Goal: Information Seeking & Learning: Learn about a topic

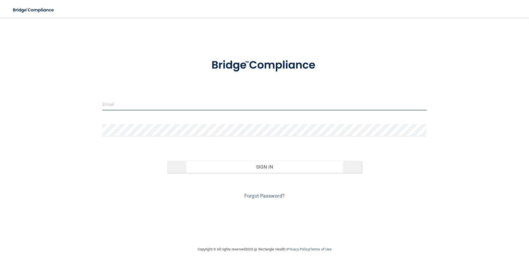
type input "[EMAIL_ADDRESS][DOMAIN_NAME]"
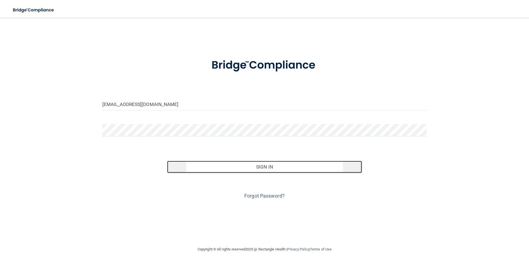
click at [238, 167] on button "Sign In" at bounding box center [264, 167] width 195 height 12
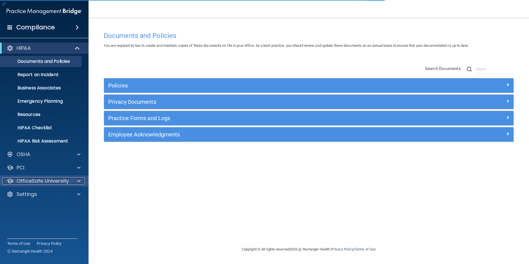
click at [43, 181] on p "OfficeSafe University" at bounding box center [43, 180] width 52 height 7
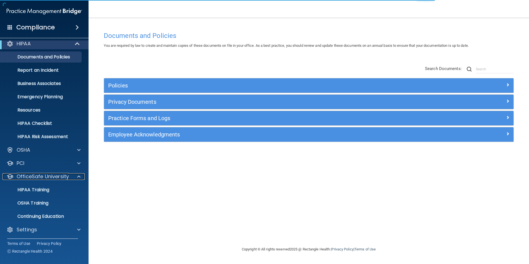
scroll to position [6, 0]
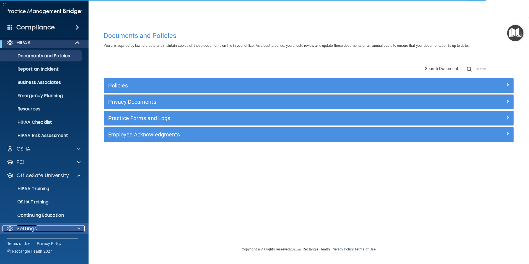
click at [41, 226] on div "Settings" at bounding box center [36, 228] width 69 height 7
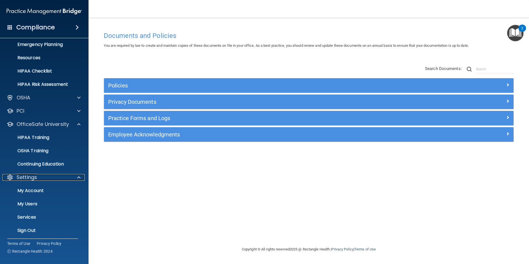
scroll to position [59, 0]
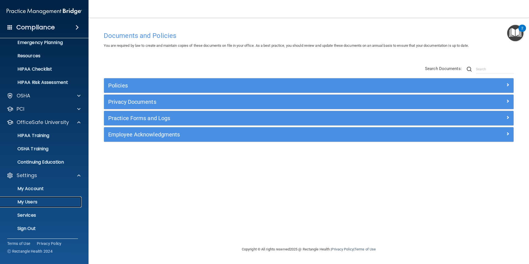
click at [41, 203] on p "My Users" at bounding box center [41, 202] width 75 height 6
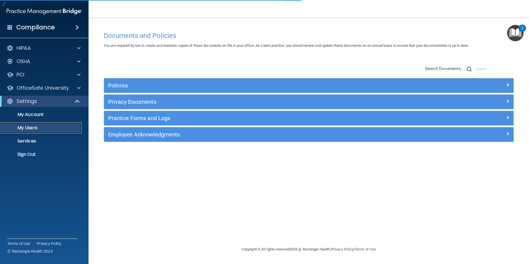
select select "20"
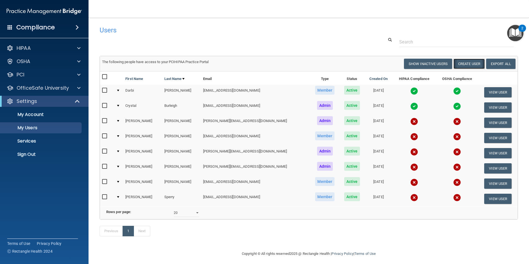
click at [462, 65] on button "Create User" at bounding box center [468, 64] width 31 height 10
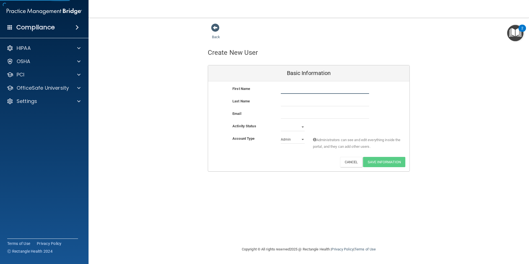
click at [311, 91] on input "text" at bounding box center [325, 89] width 88 height 8
type input "[PERSON_NAME]"
click at [303, 101] on input "text" at bounding box center [325, 102] width 88 height 8
type input "[PERSON_NAME]"
drag, startPoint x: 291, startPoint y: 116, endPoint x: 289, endPoint y: 111, distance: 5.5
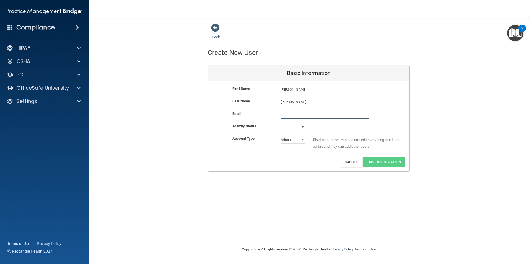
click at [291, 116] on input "email" at bounding box center [325, 114] width 88 height 8
click at [282, 114] on input "[EMAIL_ADDRESS][DOMAIN_NAME]" at bounding box center [325, 114] width 88 height 8
type input "[EMAIL_ADDRESS][DOMAIN_NAME]"
click at [302, 127] on select "Active Inactive" at bounding box center [293, 128] width 24 height 8
select select "active"
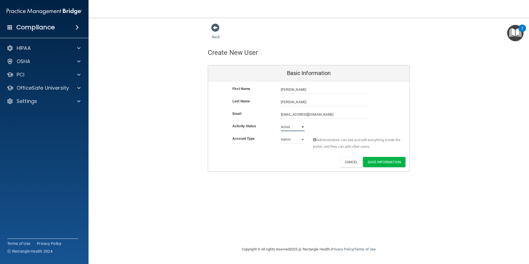
click at [281, 123] on select "Active Inactive" at bounding box center [293, 127] width 24 height 8
click at [300, 140] on select "Admin Member" at bounding box center [293, 139] width 24 height 8
select select "practice_member"
click at [281, 135] on select "Admin Member" at bounding box center [293, 139] width 24 height 8
click at [389, 160] on button "Save Information" at bounding box center [384, 162] width 42 height 10
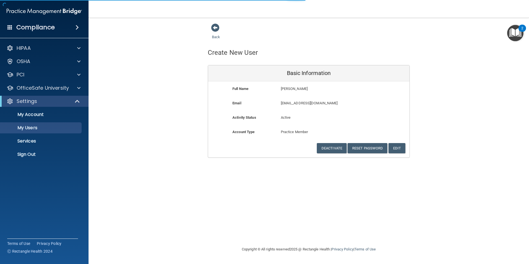
select select "20"
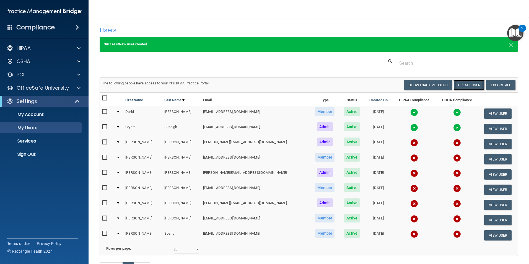
click at [467, 85] on button "Create User" at bounding box center [468, 85] width 31 height 10
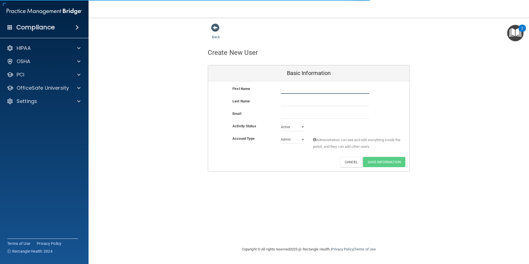
click at [292, 92] on input "text" at bounding box center [325, 89] width 88 height 8
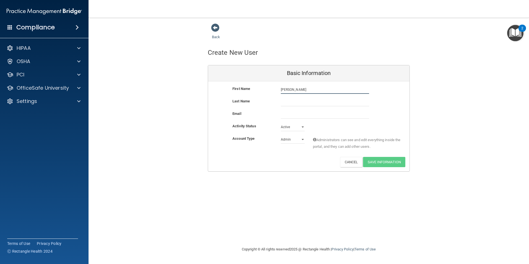
type input "[PERSON_NAME]"
click at [290, 104] on input "text" at bounding box center [325, 102] width 88 height 8
type input "[PERSON_NAME]"
click at [298, 117] on input "email" at bounding box center [325, 114] width 88 height 8
type input "[EMAIL_ADDRESS][DOMAIN_NAME]"
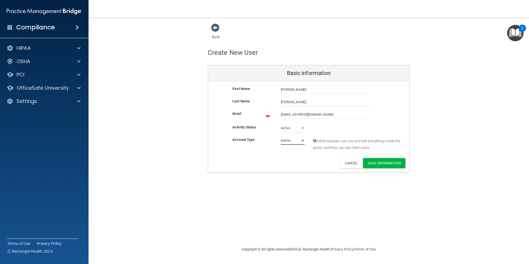
click at [300, 139] on select "Admin Member" at bounding box center [293, 140] width 24 height 8
select select "practice_member"
click at [281, 135] on select "Admin Member" at bounding box center [293, 139] width 24 height 8
click at [382, 157] on button "Save Information" at bounding box center [384, 162] width 42 height 10
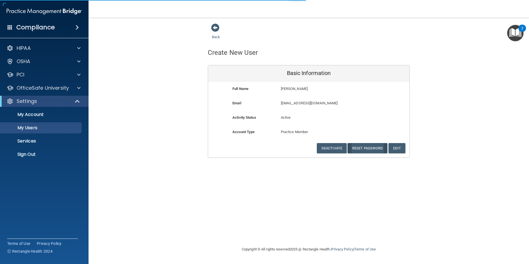
select select "20"
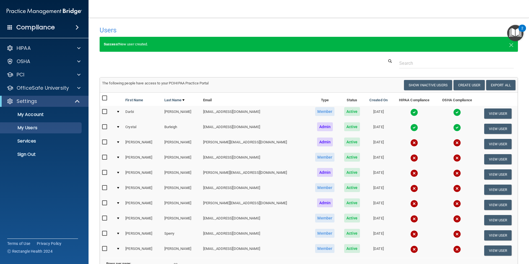
click at [322, 63] on div at bounding box center [308, 63] width 426 height 10
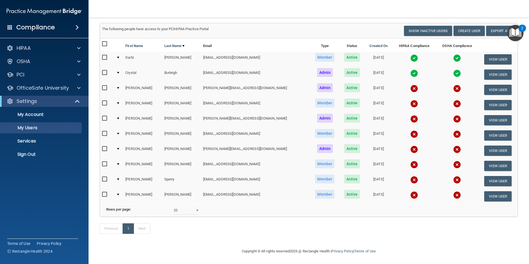
scroll to position [55, 0]
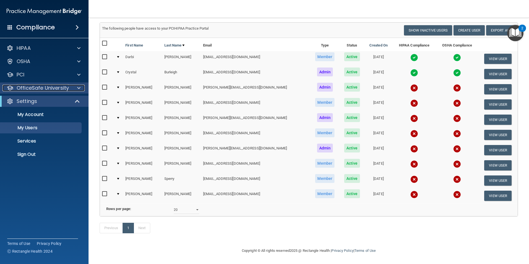
click at [74, 89] on div at bounding box center [78, 88] width 14 height 7
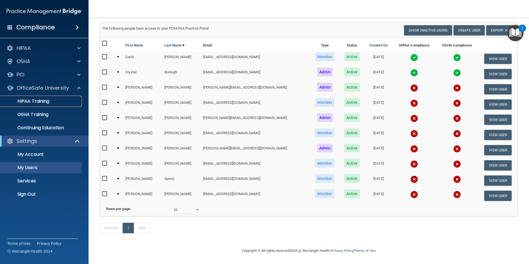
click at [52, 101] on div "HIPAA Training" at bounding box center [41, 101] width 75 height 6
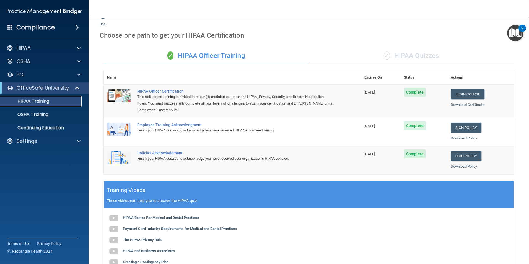
scroll to position [11, 0]
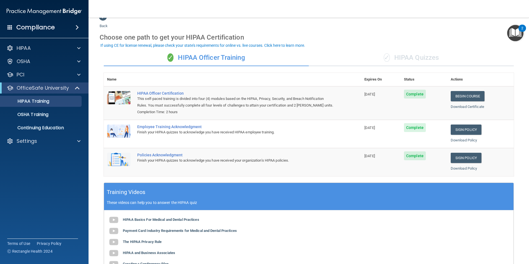
click at [399, 64] on div "✓ HIPAA Quizzes" at bounding box center [411, 57] width 205 height 17
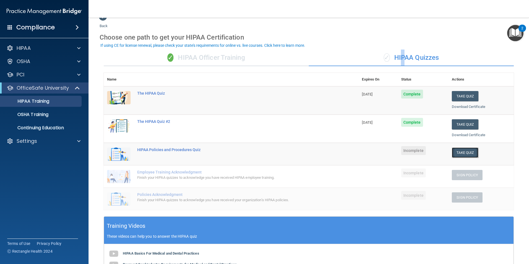
click at [458, 153] on button "Take Quiz" at bounding box center [464, 152] width 27 height 10
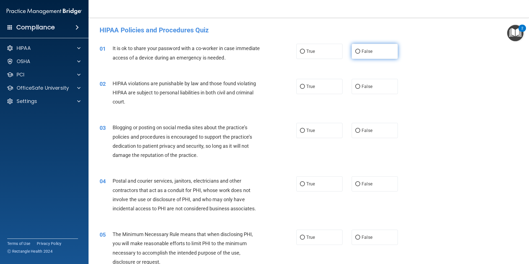
click at [360, 55] on label "False" at bounding box center [374, 51] width 46 height 15
click at [360, 54] on input "False" at bounding box center [357, 51] width 5 height 4
radio input "true"
click at [308, 82] on label "True" at bounding box center [319, 86] width 46 height 15
click at [305, 85] on input "True" at bounding box center [302, 87] width 5 height 4
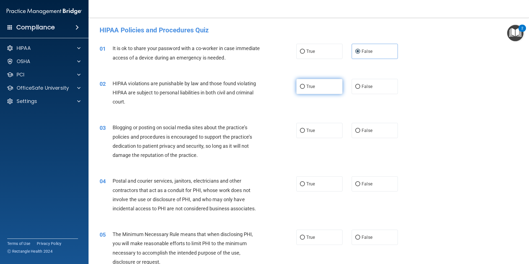
radio input "true"
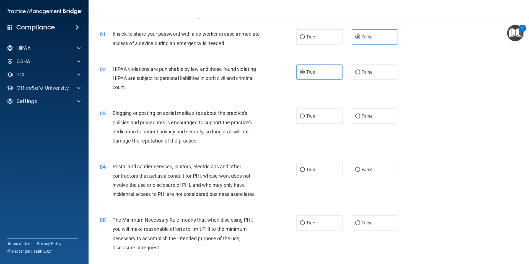
scroll to position [28, 0]
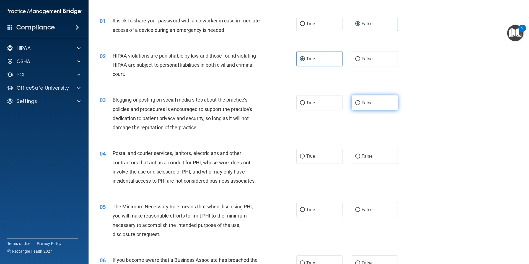
click at [359, 110] on label "False" at bounding box center [374, 102] width 46 height 15
click at [359, 105] on input "False" at bounding box center [357, 103] width 5 height 4
radio input "true"
click at [320, 109] on label "True" at bounding box center [319, 102] width 46 height 15
click at [305, 105] on input "True" at bounding box center [302, 103] width 5 height 4
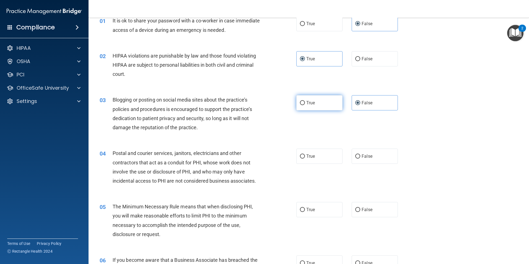
radio input "true"
radio input "false"
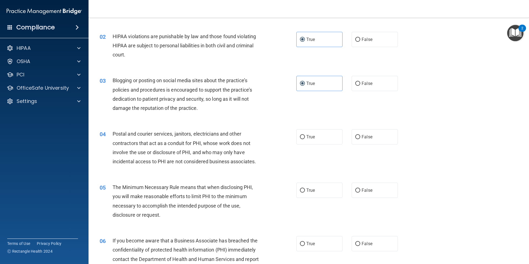
scroll to position [55, 0]
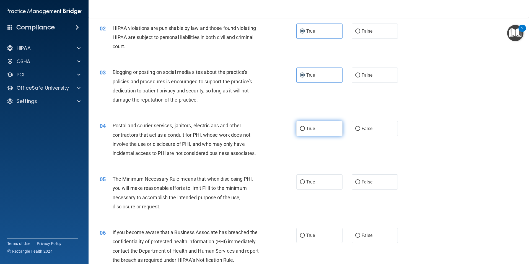
click at [327, 133] on label "True" at bounding box center [319, 128] width 46 height 15
click at [305, 131] on input "True" at bounding box center [302, 129] width 5 height 4
radio input "true"
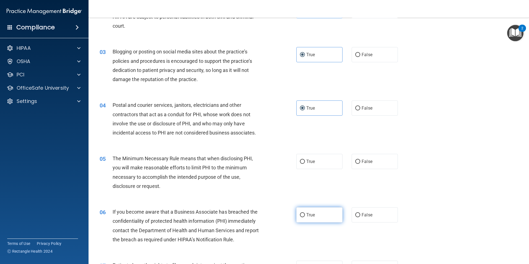
scroll to position [111, 0]
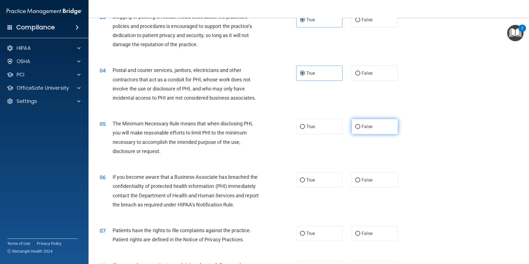
click at [369, 127] on span "False" at bounding box center [366, 126] width 11 height 5
click at [360, 127] on input "False" at bounding box center [357, 127] width 5 height 4
radio input "true"
click at [311, 186] on label "True" at bounding box center [319, 179] width 46 height 15
click at [305, 182] on input "True" at bounding box center [302, 180] width 5 height 4
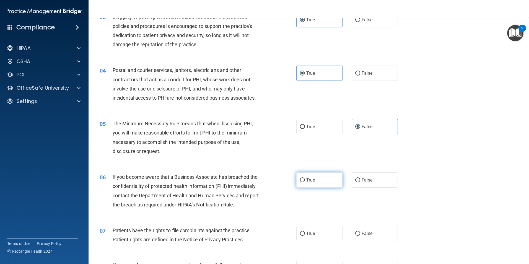
radio input "true"
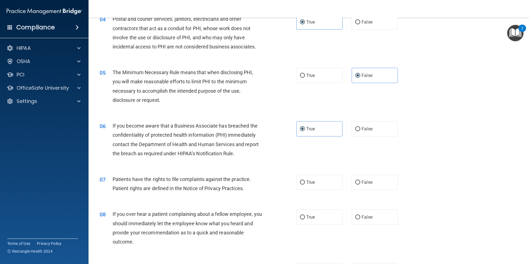
scroll to position [166, 0]
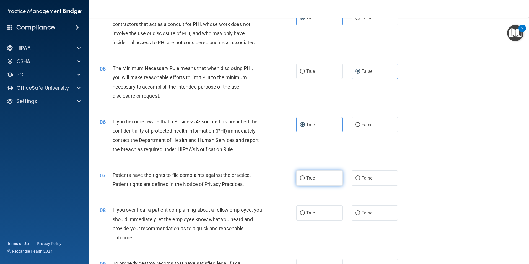
click at [312, 179] on span "True" at bounding box center [310, 177] width 9 height 5
click at [305, 179] on input "True" at bounding box center [302, 178] width 5 height 4
radio input "true"
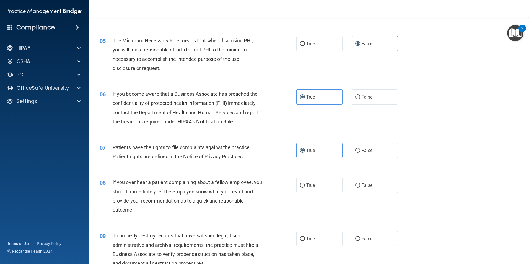
click at [330, 196] on div "08 If you over hear a patient complaining about a fellow employee, you should i…" at bounding box center [308, 197] width 426 height 53
click at [313, 186] on label "True" at bounding box center [319, 184] width 46 height 15
click at [305, 186] on input "True" at bounding box center [302, 185] width 5 height 4
radio input "true"
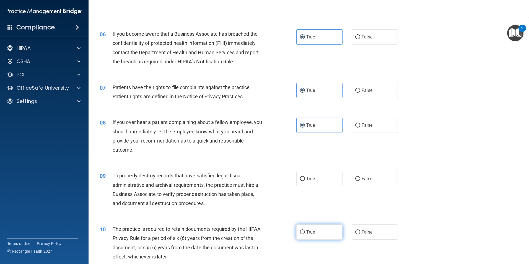
scroll to position [276, 0]
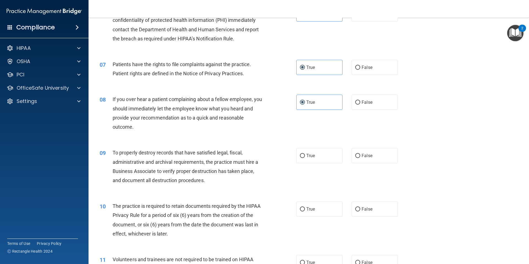
drag, startPoint x: 313, startPoint y: 164, endPoint x: 312, endPoint y: 173, distance: 8.9
click at [312, 164] on div "09 To properly destroy records that have satisfied legal, fiscal, administrativ…" at bounding box center [308, 167] width 426 height 53
click at [315, 156] on label "True" at bounding box center [319, 155] width 46 height 15
click at [305, 156] on input "True" at bounding box center [302, 156] width 5 height 4
radio input "true"
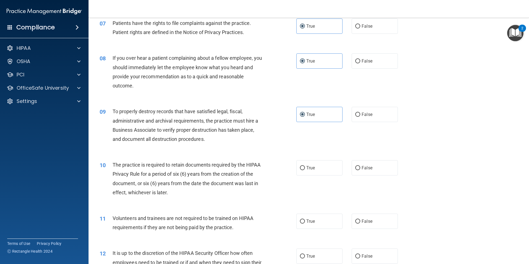
scroll to position [332, 0]
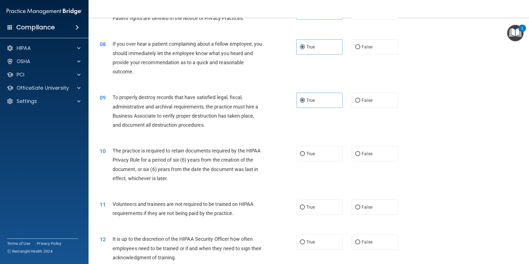
click at [335, 165] on div "10 The practice is required to retain documents required by the HIPAA Privacy R…" at bounding box center [308, 165] width 426 height 53
click at [311, 154] on span "True" at bounding box center [310, 153] width 9 height 5
click at [305, 154] on input "True" at bounding box center [302, 154] width 5 height 4
radio input "true"
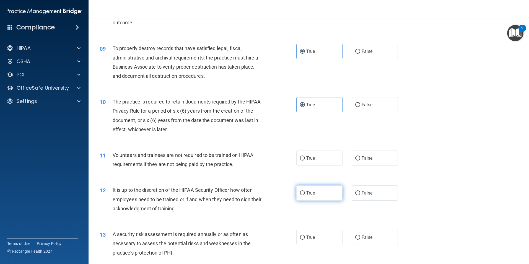
scroll to position [387, 0]
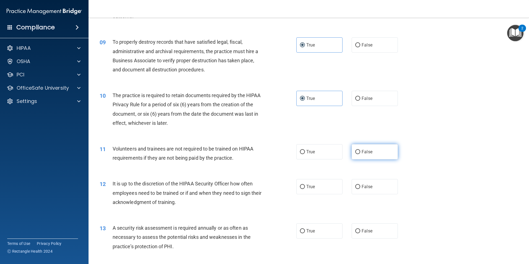
click at [362, 151] on span "False" at bounding box center [366, 151] width 11 height 5
click at [360, 151] on input "False" at bounding box center [357, 152] width 5 height 4
radio input "true"
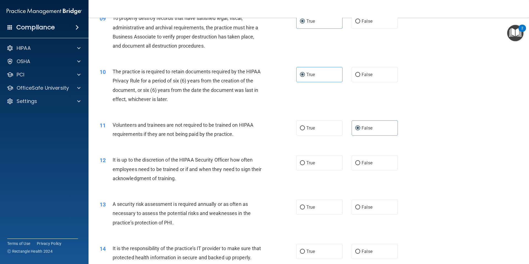
scroll to position [442, 0]
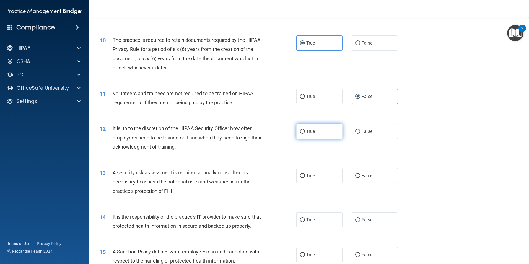
click at [333, 137] on label "True" at bounding box center [319, 131] width 46 height 15
click at [305, 134] on input "True" at bounding box center [302, 131] width 5 height 4
radio input "true"
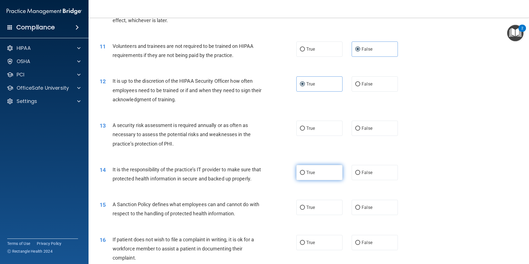
scroll to position [498, 0]
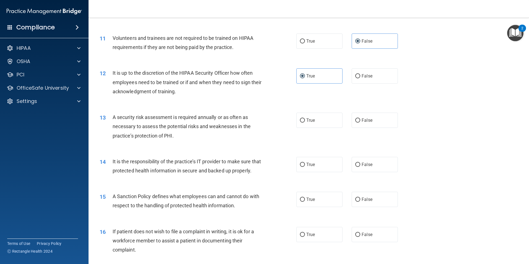
click at [317, 129] on div "13 A security risk assessment is required annually or as often as necessary to …" at bounding box center [308, 128] width 426 height 44
click at [310, 121] on span "True" at bounding box center [310, 119] width 9 height 5
click at [305, 121] on input "True" at bounding box center [302, 120] width 5 height 4
radio input "true"
click at [308, 173] on div "14 It is the responsibility of the practice’s IT provider to make sure that pro…" at bounding box center [308, 167] width 426 height 35
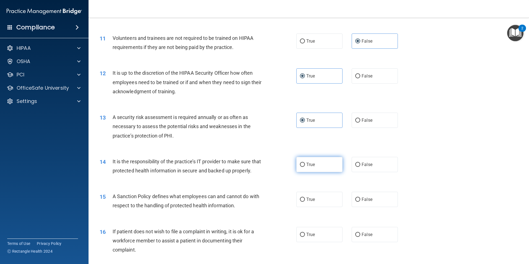
click at [308, 161] on label "True" at bounding box center [319, 164] width 46 height 15
click at [305, 163] on input "True" at bounding box center [302, 165] width 5 height 4
radio input "true"
click at [308, 202] on span "True" at bounding box center [310, 199] width 9 height 5
click at [305, 202] on input "True" at bounding box center [302, 199] width 5 height 4
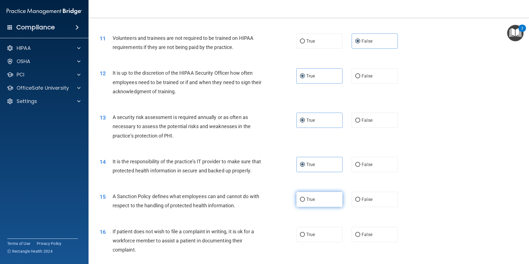
radio input "true"
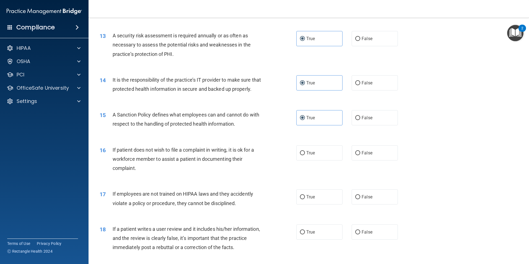
scroll to position [581, 0]
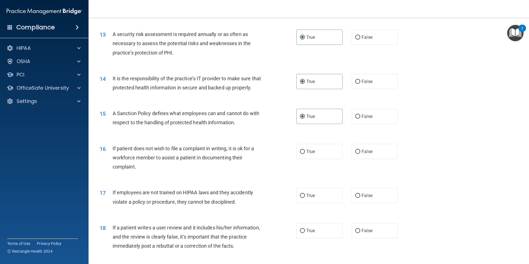
click at [346, 158] on div "True False" at bounding box center [351, 151] width 111 height 15
click at [361, 154] on span "False" at bounding box center [366, 151] width 11 height 5
click at [360, 154] on input "False" at bounding box center [357, 152] width 5 height 4
radio input "true"
click at [317, 203] on label "True" at bounding box center [319, 195] width 46 height 15
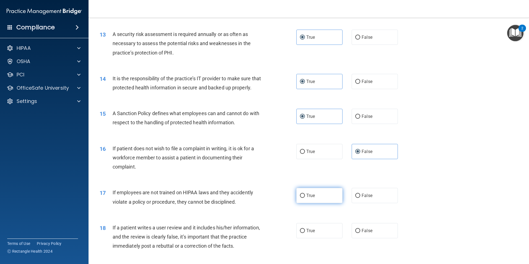
click at [305, 198] on input "True" at bounding box center [302, 196] width 5 height 4
radio input "true"
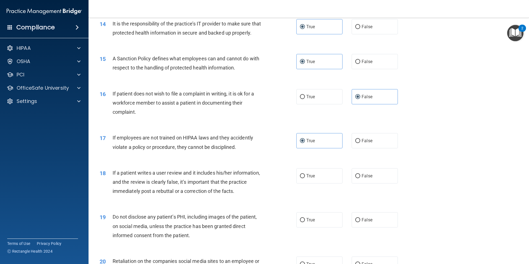
scroll to position [636, 0]
click at [306, 181] on label "True" at bounding box center [319, 175] width 46 height 15
click at [305, 177] on input "True" at bounding box center [302, 175] width 5 height 4
radio input "true"
click at [311, 227] on label "True" at bounding box center [319, 218] width 46 height 15
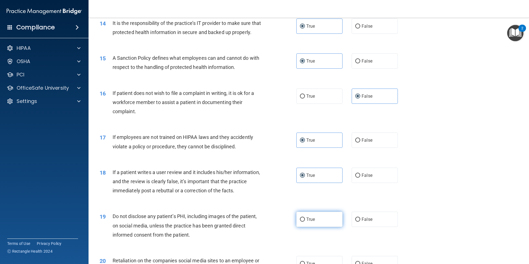
click at [305, 221] on input "True" at bounding box center [302, 219] width 5 height 4
radio input "true"
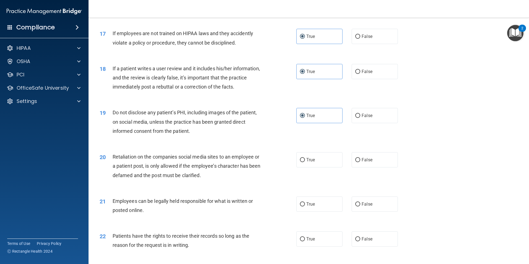
scroll to position [746, 0]
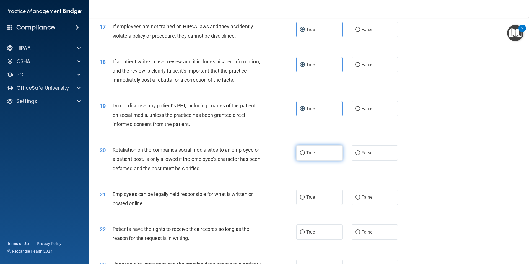
click at [333, 160] on label "True" at bounding box center [319, 152] width 46 height 15
click at [305, 155] on input "True" at bounding box center [302, 153] width 5 height 4
radio input "true"
click at [333, 205] on label "True" at bounding box center [319, 196] width 46 height 15
click at [305, 199] on input "True" at bounding box center [302, 197] width 5 height 4
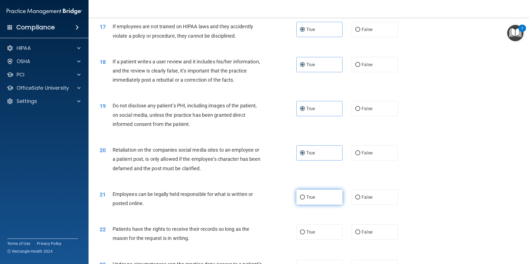
radio input "true"
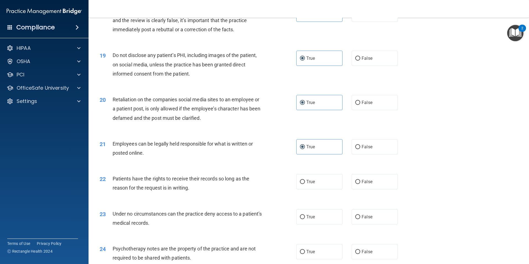
scroll to position [802, 0]
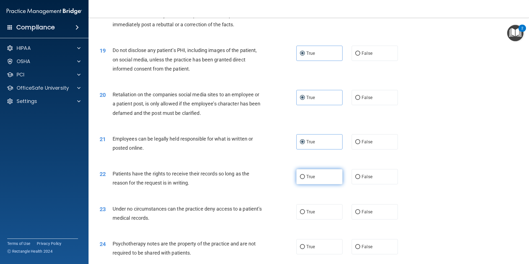
click at [318, 182] on label "True" at bounding box center [319, 176] width 46 height 15
click at [305, 179] on input "True" at bounding box center [302, 177] width 5 height 4
radio input "true"
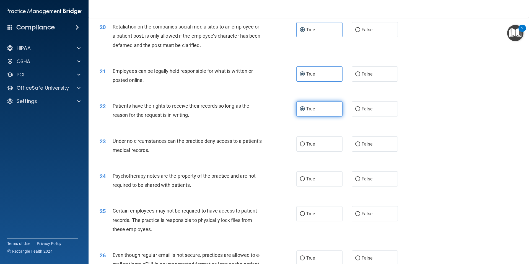
scroll to position [885, 0]
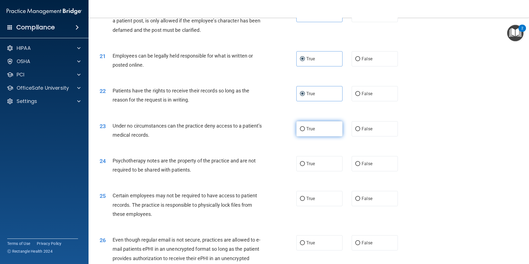
click at [317, 136] on label "True" at bounding box center [319, 128] width 46 height 15
click at [305, 131] on input "True" at bounding box center [302, 129] width 5 height 4
radio input "true"
click at [309, 166] on span "True" at bounding box center [310, 163] width 9 height 5
click at [305, 166] on input "True" at bounding box center [302, 164] width 5 height 4
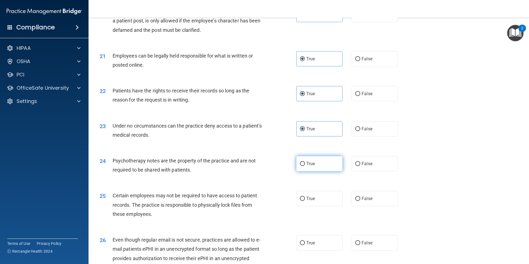
radio input "true"
click at [310, 201] on span "True" at bounding box center [310, 198] width 9 height 5
click at [305, 201] on input "True" at bounding box center [302, 199] width 5 height 4
radio input "true"
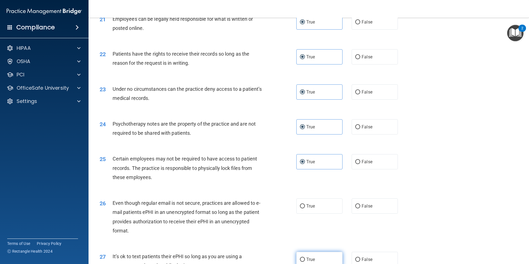
scroll to position [968, 0]
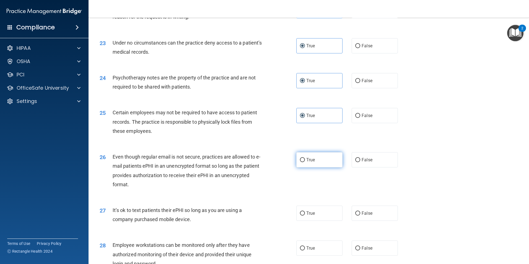
click at [311, 162] on span "True" at bounding box center [310, 159] width 9 height 5
click at [305, 162] on input "True" at bounding box center [302, 160] width 5 height 4
radio input "true"
click at [310, 216] on span "True" at bounding box center [310, 212] width 9 height 5
click at [305, 215] on input "True" at bounding box center [302, 213] width 5 height 4
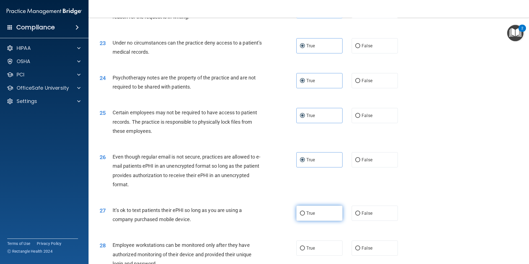
radio input "true"
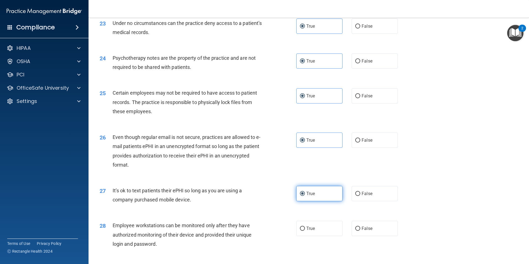
scroll to position [1051, 0]
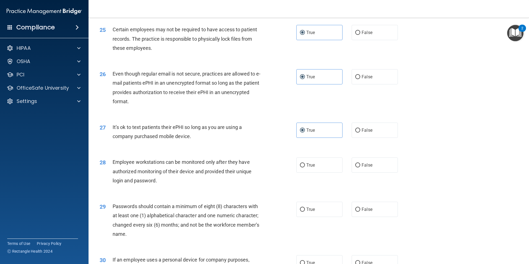
click at [307, 173] on label "True" at bounding box center [319, 164] width 46 height 15
click at [305, 167] on input "True" at bounding box center [302, 165] width 5 height 4
radio input "true"
click at [311, 212] on span "True" at bounding box center [310, 209] width 9 height 5
click at [305, 211] on input "True" at bounding box center [302, 209] width 5 height 4
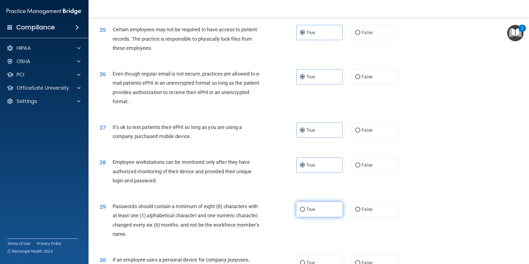
radio input "true"
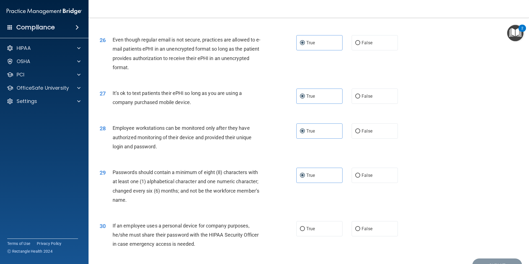
scroll to position [1124, 0]
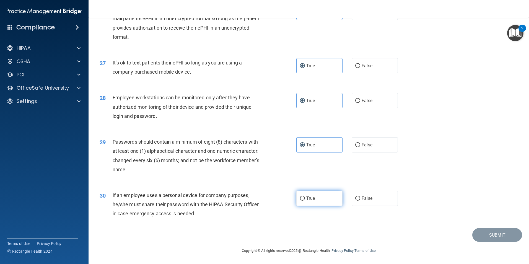
click at [318, 204] on label "True" at bounding box center [319, 197] width 46 height 15
click at [305, 200] on input "True" at bounding box center [302, 198] width 5 height 4
radio input "true"
click at [488, 237] on button "Submit" at bounding box center [497, 235] width 50 height 14
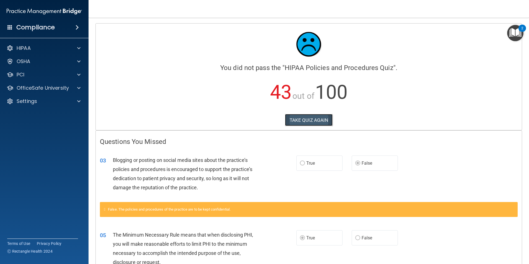
click at [311, 126] on button "TAKE QUIZ AGAIN" at bounding box center [309, 120] width 48 height 12
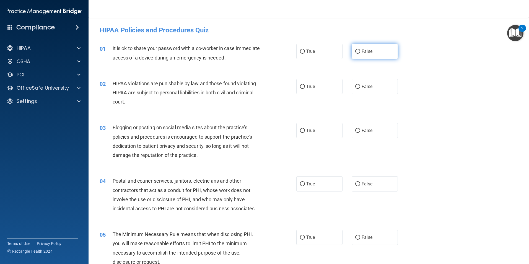
click at [393, 56] on label "False" at bounding box center [374, 51] width 46 height 15
click at [360, 54] on input "False" at bounding box center [357, 51] width 5 height 4
radio input "true"
click at [318, 86] on label "True" at bounding box center [319, 86] width 46 height 15
click at [305, 86] on input "True" at bounding box center [302, 87] width 5 height 4
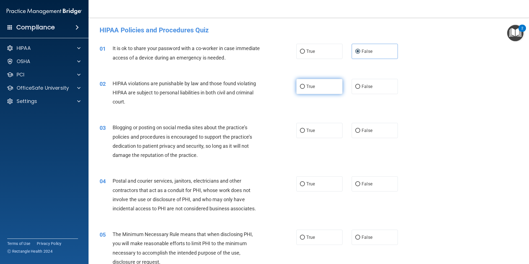
radio input "true"
click at [373, 123] on label "False" at bounding box center [374, 130] width 46 height 15
click at [360, 129] on input "False" at bounding box center [357, 131] width 5 height 4
radio input "true"
drag, startPoint x: 362, startPoint y: 185, endPoint x: 362, endPoint y: 188, distance: 2.8
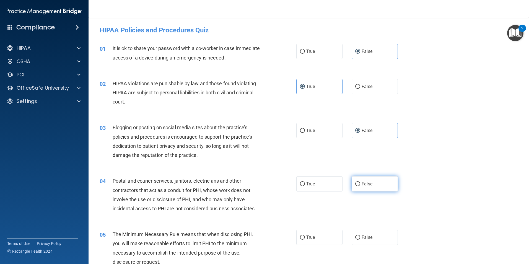
click at [362, 188] on label "False" at bounding box center [374, 183] width 46 height 15
click at [360, 186] on input "False" at bounding box center [357, 184] width 5 height 4
radio input "true"
click at [311, 189] on label "True" at bounding box center [319, 183] width 46 height 15
click at [305, 186] on input "True" at bounding box center [302, 184] width 5 height 4
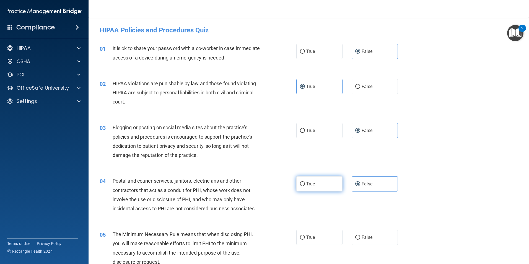
radio input "true"
radio input "false"
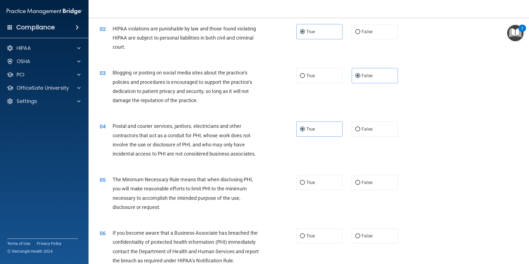
scroll to position [55, 0]
click at [326, 183] on label "True" at bounding box center [319, 181] width 46 height 15
click at [305, 183] on input "True" at bounding box center [302, 182] width 5 height 4
radio input "true"
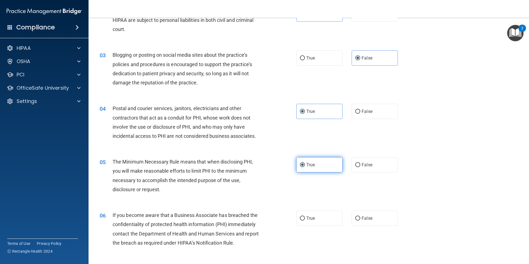
scroll to position [111, 0]
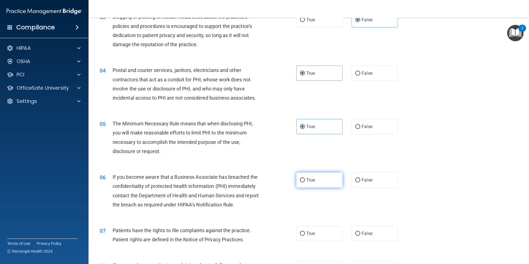
click at [321, 185] on label "True" at bounding box center [319, 179] width 46 height 15
click at [305, 182] on input "True" at bounding box center [302, 180] width 5 height 4
radio input "true"
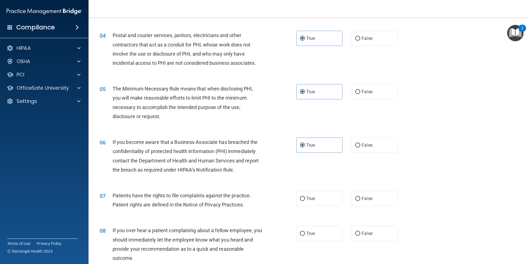
scroll to position [166, 0]
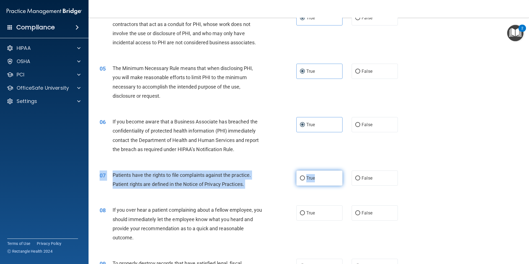
click at [326, 181] on div "07 Patients have the rights to file complaints against the practice. Patient ri…" at bounding box center [308, 180] width 426 height 35
click at [305, 174] on label "True" at bounding box center [319, 177] width 46 height 15
click at [305, 176] on input "True" at bounding box center [302, 178] width 5 height 4
radio input "true"
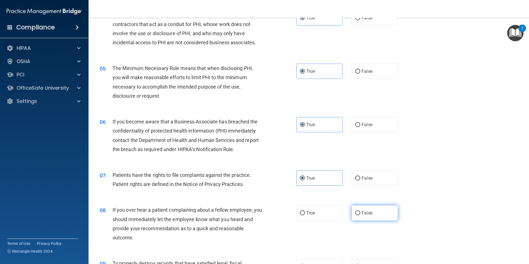
click at [369, 214] on label "False" at bounding box center [374, 212] width 46 height 15
click at [360, 214] on input "False" at bounding box center [357, 213] width 5 height 4
radio input "true"
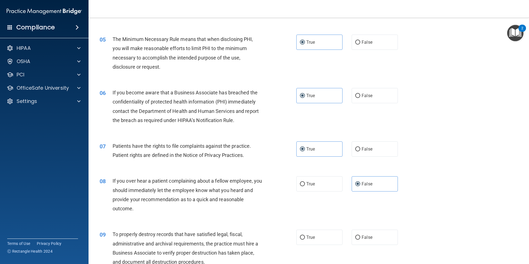
scroll to position [249, 0]
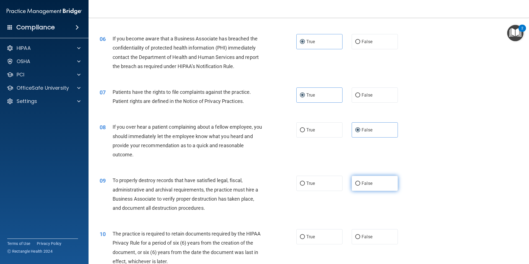
click at [364, 183] on span "False" at bounding box center [366, 183] width 11 height 5
click at [360, 183] on input "False" at bounding box center [357, 183] width 5 height 4
radio input "true"
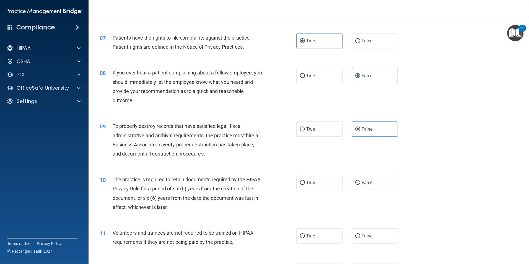
scroll to position [304, 0]
click at [318, 182] on label "True" at bounding box center [319, 181] width 46 height 15
click at [305, 182] on input "True" at bounding box center [302, 181] width 5 height 4
radio input "true"
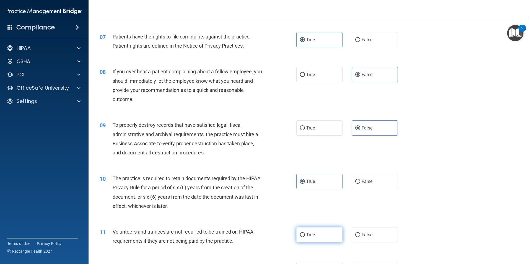
click at [315, 233] on label "True" at bounding box center [319, 234] width 46 height 15
click at [305, 233] on input "True" at bounding box center [302, 235] width 5 height 4
radio input "true"
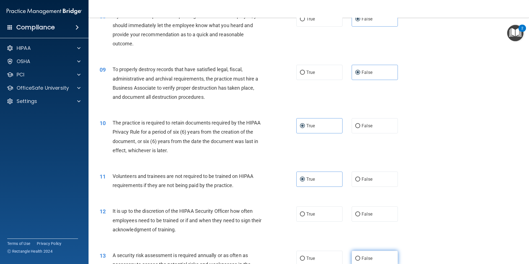
scroll to position [387, 0]
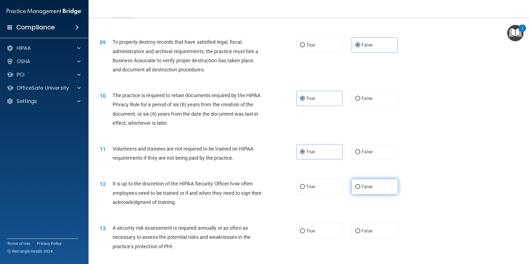
click at [364, 189] on span "False" at bounding box center [366, 186] width 11 height 5
click at [360, 189] on input "False" at bounding box center [357, 187] width 5 height 4
radio input "true"
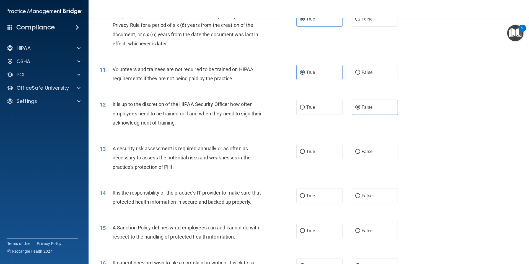
scroll to position [470, 0]
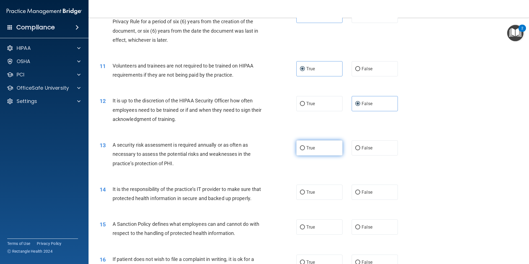
click at [324, 154] on label "True" at bounding box center [319, 147] width 46 height 15
click at [305, 150] on input "True" at bounding box center [302, 148] width 5 height 4
radio input "true"
click at [360, 199] on label "False" at bounding box center [374, 191] width 46 height 15
click at [360, 194] on input "False" at bounding box center [357, 192] width 5 height 4
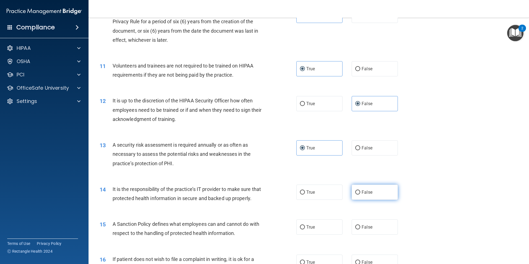
radio input "true"
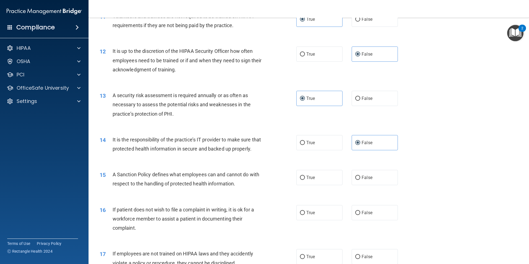
scroll to position [525, 0]
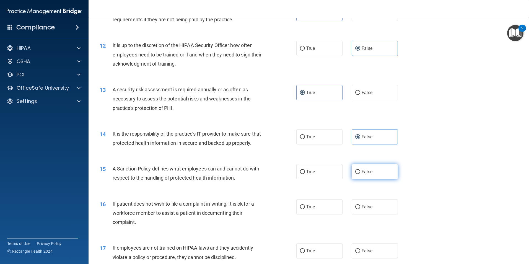
click at [362, 179] on label "False" at bounding box center [374, 171] width 46 height 15
click at [360, 174] on input "False" at bounding box center [357, 172] width 5 height 4
radio input "true"
click at [334, 214] on label "True" at bounding box center [319, 206] width 46 height 15
click at [305, 209] on input "True" at bounding box center [302, 207] width 5 height 4
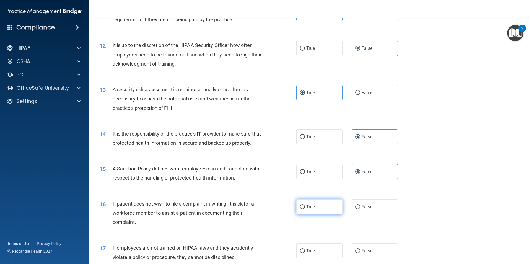
radio input "true"
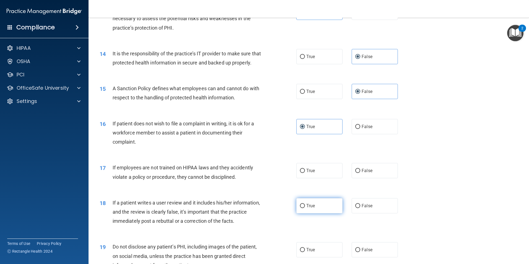
scroll to position [608, 0]
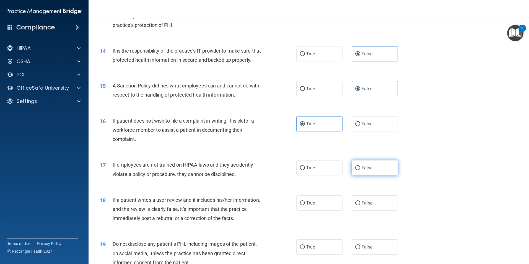
click at [368, 175] on label "False" at bounding box center [374, 167] width 46 height 15
click at [360, 170] on input "False" at bounding box center [357, 168] width 5 height 4
radio input "true"
click at [362, 205] on span "False" at bounding box center [366, 202] width 11 height 5
click at [360, 205] on input "False" at bounding box center [357, 203] width 5 height 4
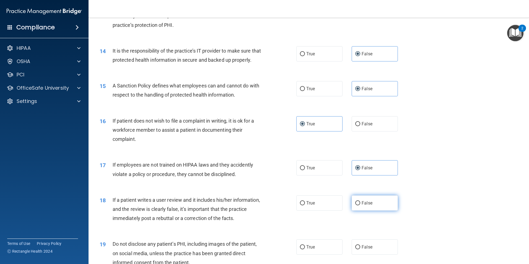
radio input "true"
click at [318, 253] on label "True" at bounding box center [319, 246] width 46 height 15
click at [305, 249] on input "True" at bounding box center [302, 247] width 5 height 4
radio input "true"
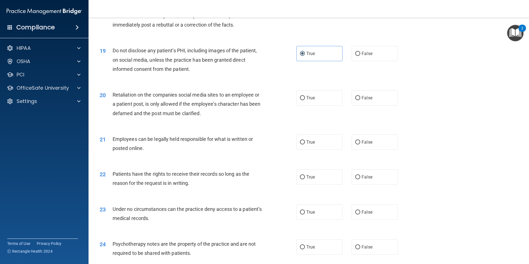
scroll to position [802, 0]
click at [366, 100] on span "False" at bounding box center [366, 97] width 11 height 5
click at [360, 100] on input "False" at bounding box center [357, 98] width 5 height 4
radio input "true"
click at [317, 149] on label "True" at bounding box center [319, 141] width 46 height 15
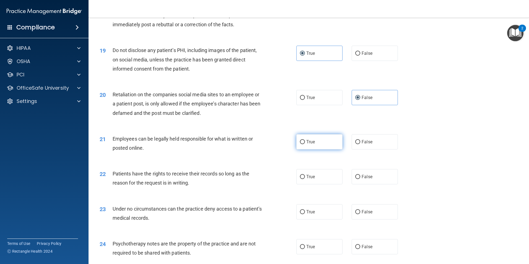
click at [305, 144] on input "True" at bounding box center [302, 142] width 5 height 4
radio input "true"
click at [375, 184] on label "False" at bounding box center [374, 176] width 46 height 15
click at [360, 179] on input "False" at bounding box center [357, 177] width 5 height 4
radio input "true"
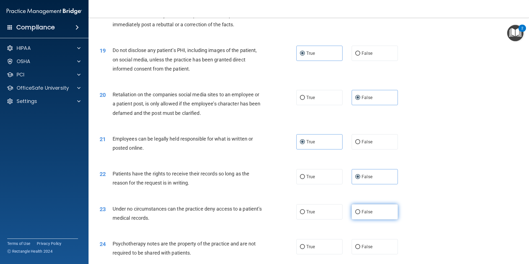
click at [372, 217] on label "False" at bounding box center [374, 211] width 46 height 15
click at [360, 214] on input "False" at bounding box center [357, 212] width 5 height 4
radio input "true"
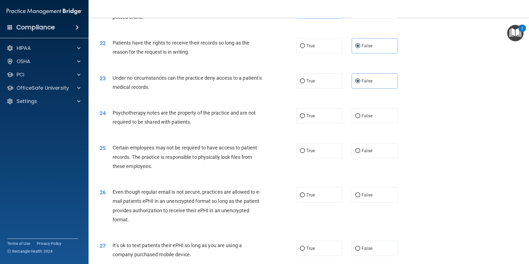
scroll to position [940, 0]
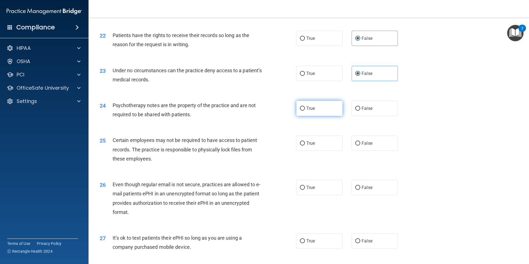
click at [322, 116] on label "True" at bounding box center [319, 108] width 46 height 15
click at [305, 111] on input "True" at bounding box center [302, 108] width 5 height 4
radio input "true"
click at [323, 151] on label "True" at bounding box center [319, 142] width 46 height 15
click at [305, 145] on input "True" at bounding box center [302, 143] width 5 height 4
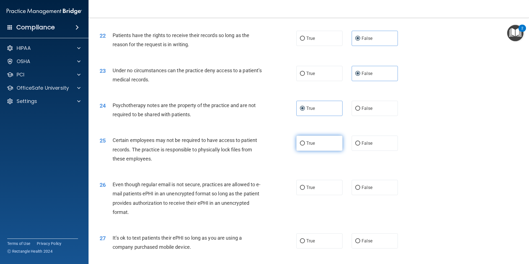
radio input "true"
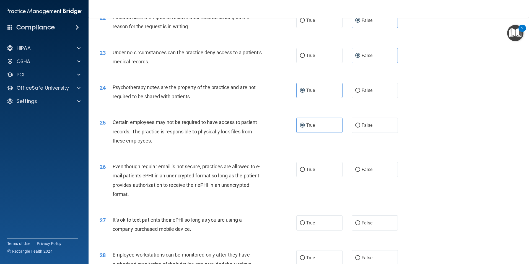
scroll to position [1023, 0]
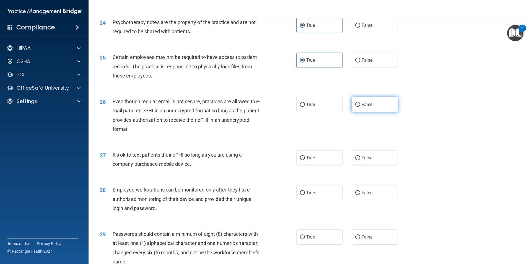
click at [359, 112] on label "False" at bounding box center [374, 104] width 46 height 15
click at [359, 107] on input "False" at bounding box center [357, 105] width 5 height 4
radio input "true"
click at [314, 165] on label "True" at bounding box center [319, 157] width 46 height 15
click at [305, 160] on input "True" at bounding box center [302, 158] width 5 height 4
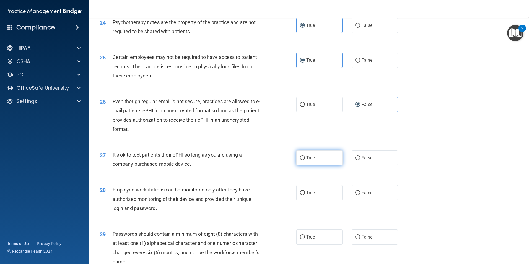
radio input "true"
click at [380, 175] on div "27 It’s ok to text patients their ePHI so long as you are using a company purch…" at bounding box center [308, 160] width 426 height 35
drag, startPoint x: 372, startPoint y: 160, endPoint x: 372, endPoint y: 164, distance: 4.1
click at [372, 164] on label "False" at bounding box center [374, 157] width 46 height 15
click at [360, 160] on input "False" at bounding box center [357, 158] width 5 height 4
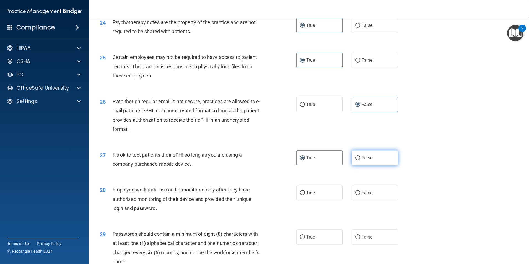
radio input "true"
radio input "false"
click at [367, 195] on span "False" at bounding box center [366, 192] width 11 height 5
click at [360, 195] on input "False" at bounding box center [357, 193] width 5 height 4
radio input "true"
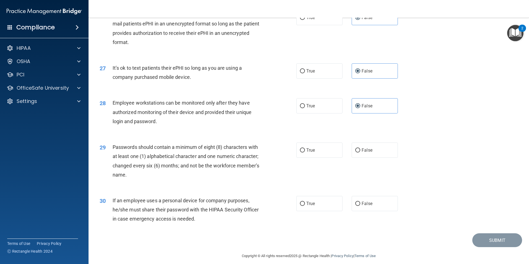
scroll to position [1124, 0]
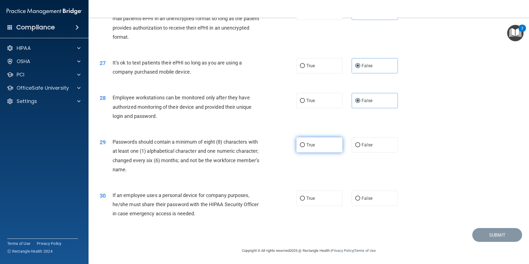
click at [317, 145] on label "True" at bounding box center [319, 144] width 46 height 15
click at [305, 145] on input "True" at bounding box center [302, 145] width 5 height 4
radio input "true"
click at [371, 195] on label "False" at bounding box center [374, 197] width 46 height 15
click at [360, 196] on input "False" at bounding box center [357, 198] width 5 height 4
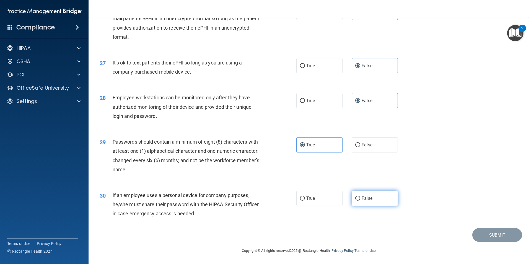
radio input "true"
click at [476, 235] on button "Submit" at bounding box center [497, 235] width 50 height 14
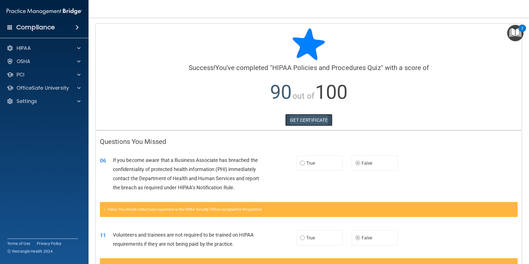
click at [316, 118] on link "GET CERTIFICATE" at bounding box center [308, 120] width 47 height 12
click at [43, 89] on p "OfficeSafe University" at bounding box center [43, 88] width 52 height 7
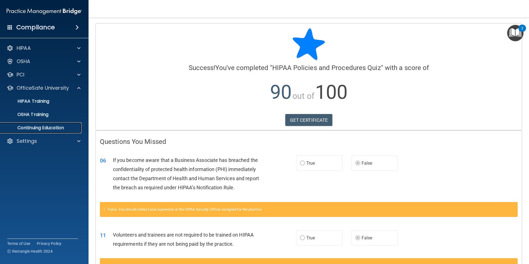
click at [50, 129] on p "Continuing Education" at bounding box center [41, 128] width 75 height 6
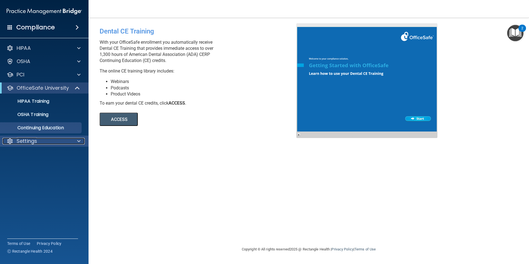
click at [28, 143] on p "Settings" at bounding box center [27, 141] width 20 height 7
